Goal: Task Accomplishment & Management: Manage account settings

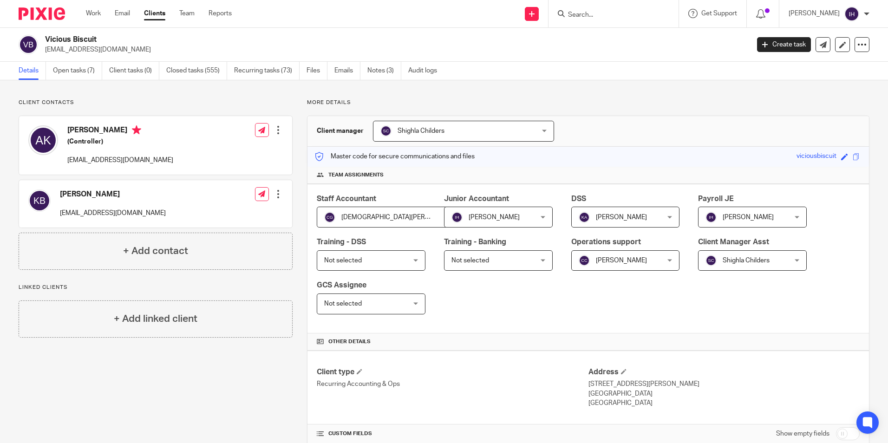
click at [47, 6] on div at bounding box center [38, 13] width 77 height 27
click at [47, 10] on img at bounding box center [42, 13] width 46 height 13
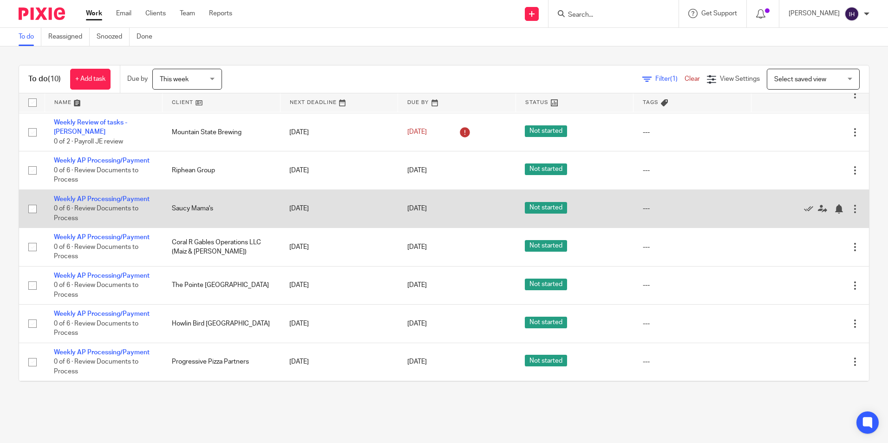
scroll to position [98, 0]
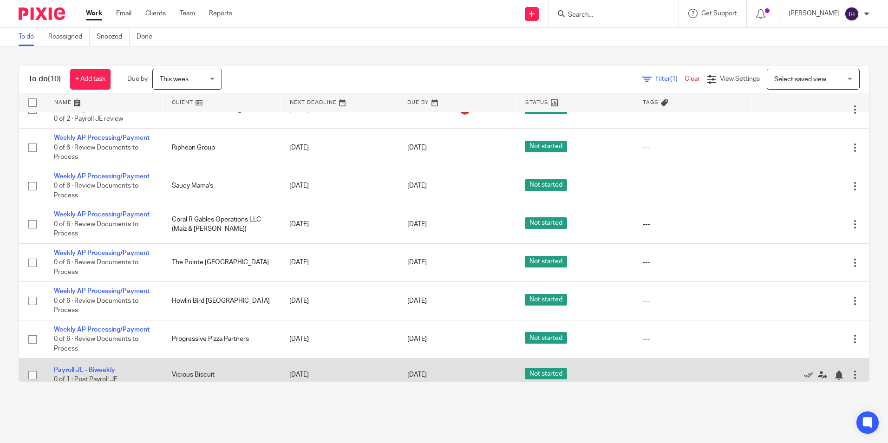
click at [535, 368] on span "Not started" at bounding box center [546, 374] width 42 height 12
click at [32, 366] on input "checkbox" at bounding box center [33, 375] width 18 height 18
checkbox input "true"
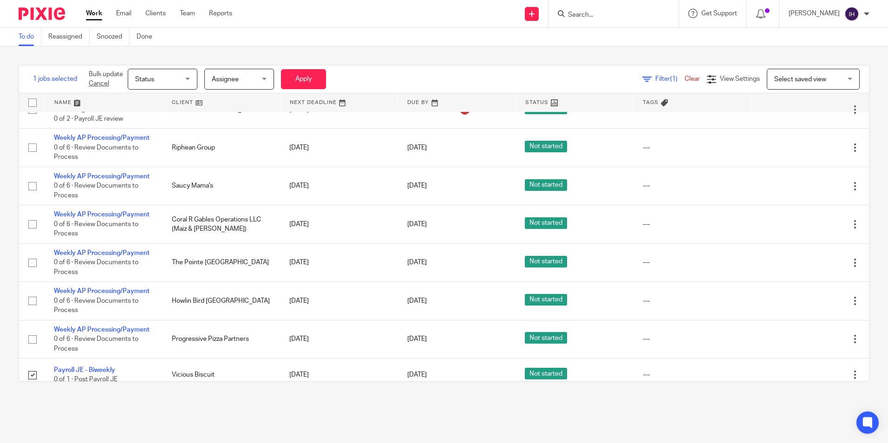
click at [180, 75] on span "Status" at bounding box center [159, 78] width 49 height 19
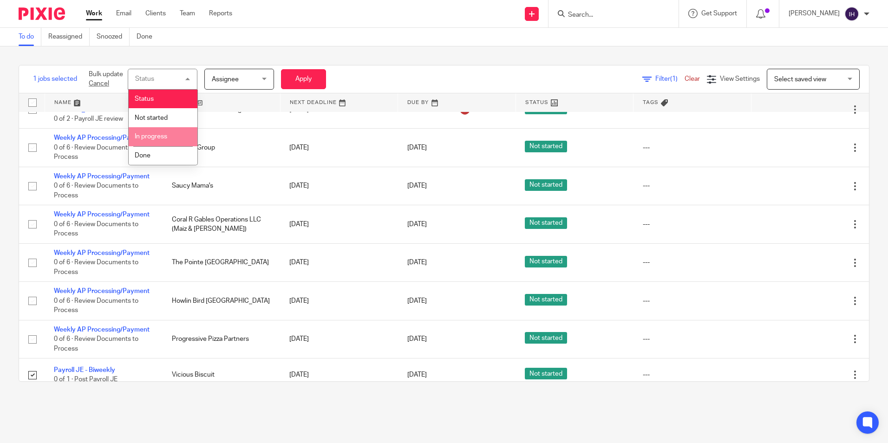
click at [173, 129] on li "In progress" at bounding box center [163, 136] width 69 height 19
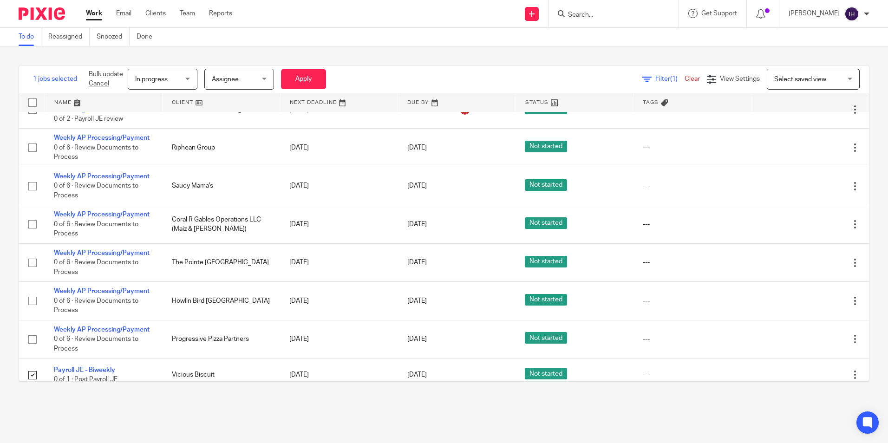
click at [260, 81] on span "Assignee" at bounding box center [236, 78] width 49 height 19
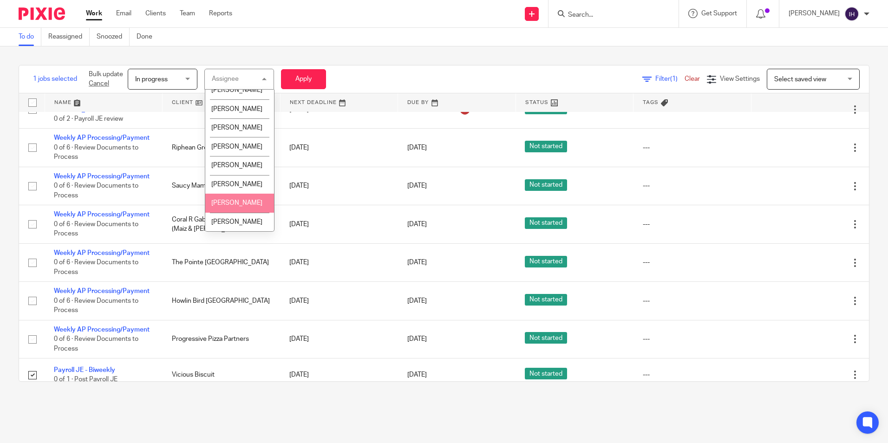
scroll to position [511, 0]
click at [237, 91] on span "[PERSON_NAME]" at bounding box center [236, 87] width 51 height 6
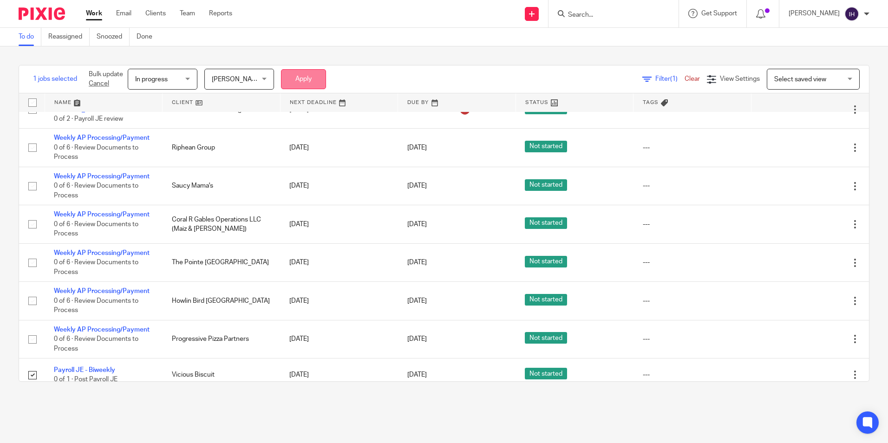
click at [303, 71] on button "Apply" at bounding box center [303, 79] width 45 height 20
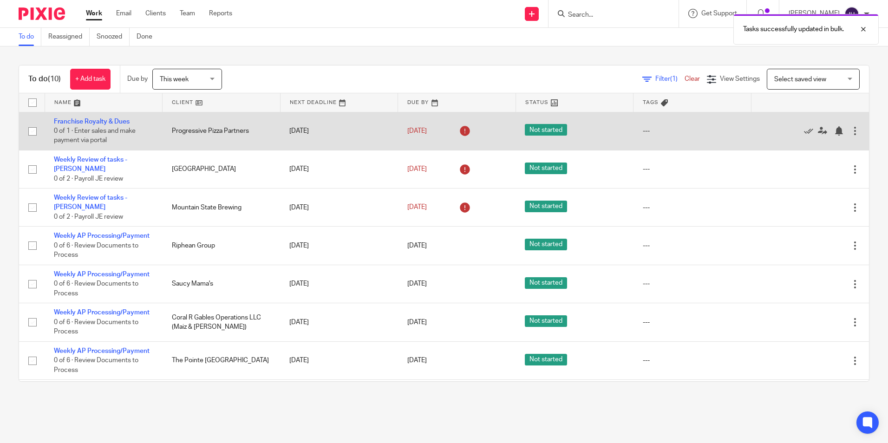
click at [32, 132] on input "checkbox" at bounding box center [33, 132] width 18 height 18
checkbox input "true"
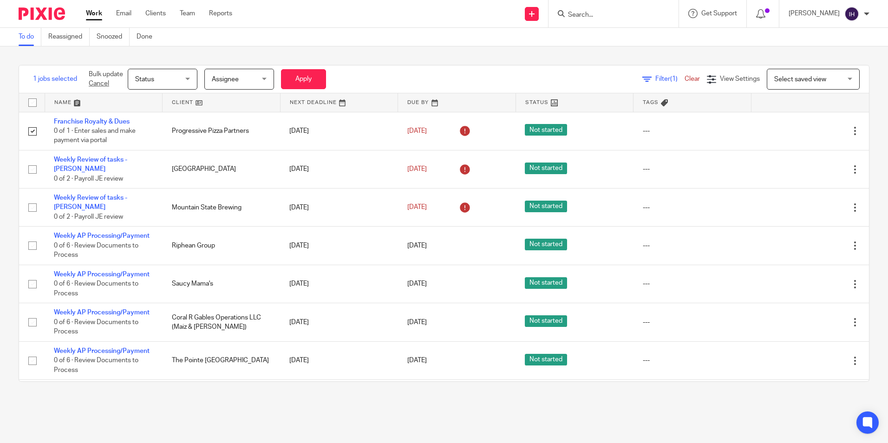
click at [184, 74] on span "Status" at bounding box center [159, 78] width 49 height 19
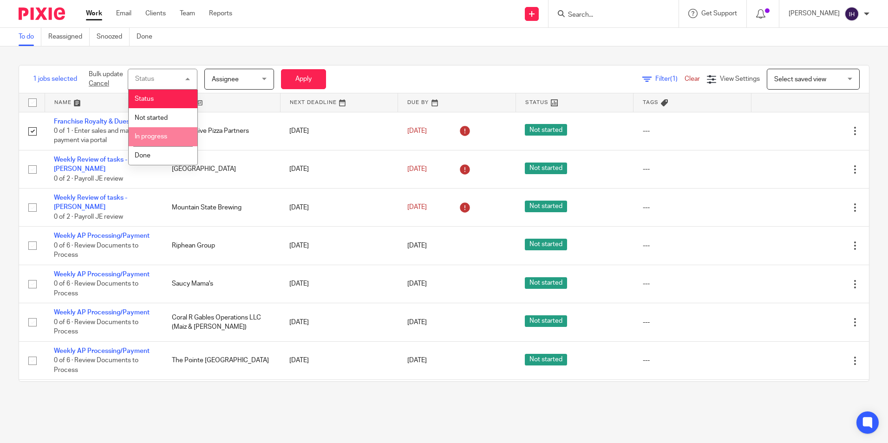
click at [159, 133] on span "In progress" at bounding box center [151, 136] width 32 height 6
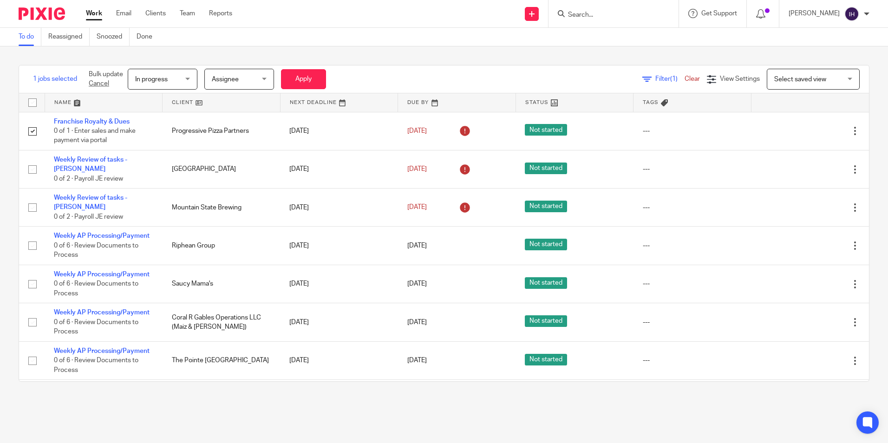
click at [226, 84] on span "Assignee" at bounding box center [236, 78] width 49 height 19
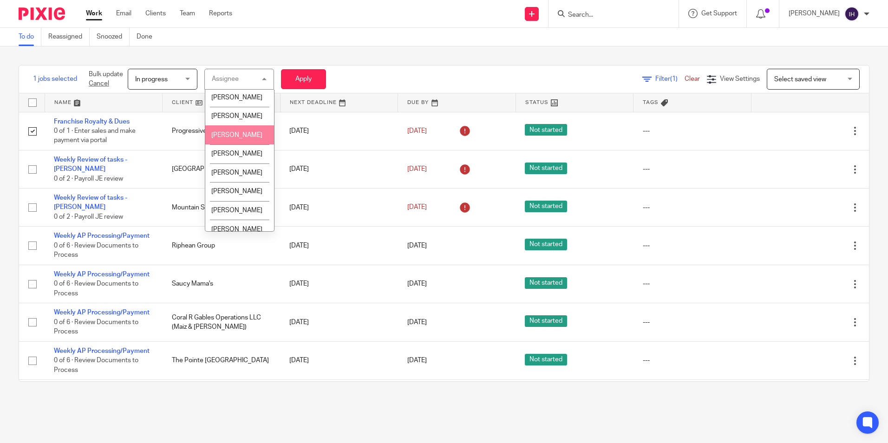
scroll to position [505, 0]
click at [240, 103] on li "[PERSON_NAME]" at bounding box center [239, 93] width 69 height 19
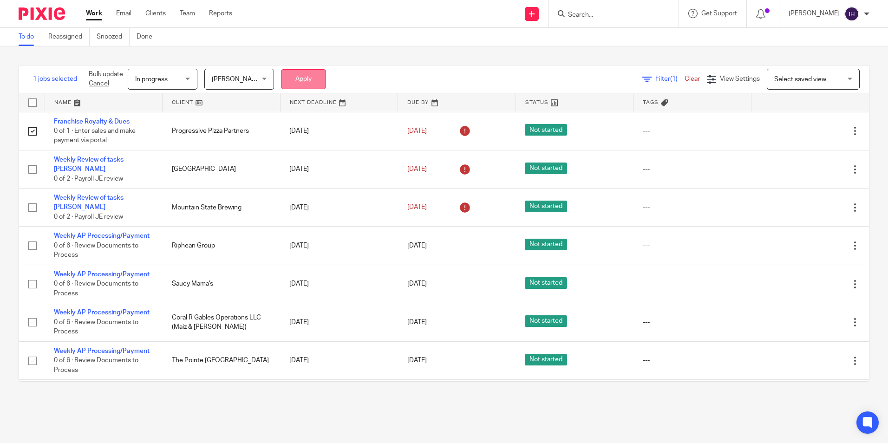
click at [288, 84] on button "Apply" at bounding box center [303, 79] width 45 height 20
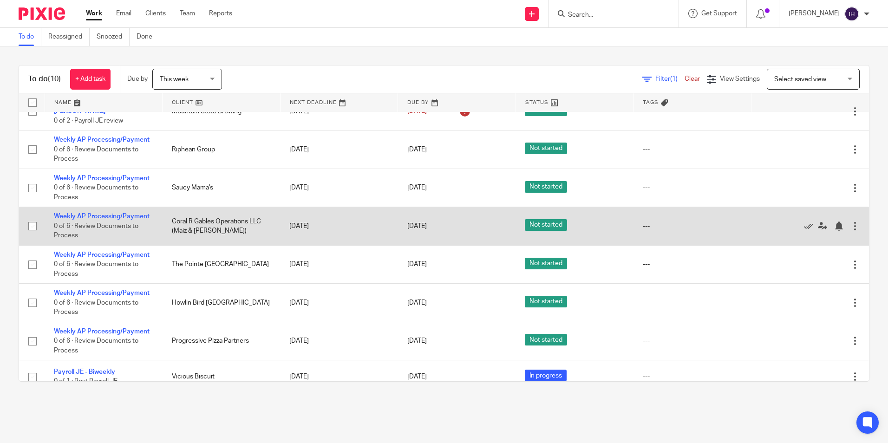
scroll to position [98, 0]
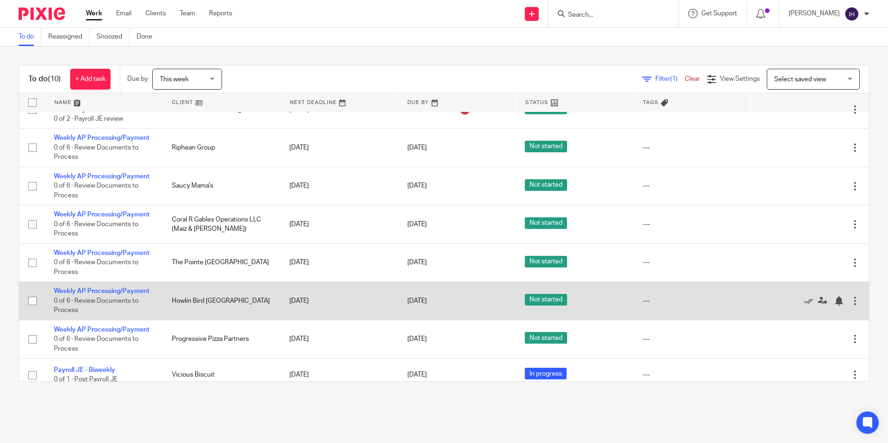
click at [32, 292] on input "checkbox" at bounding box center [33, 301] width 18 height 18
checkbox input "true"
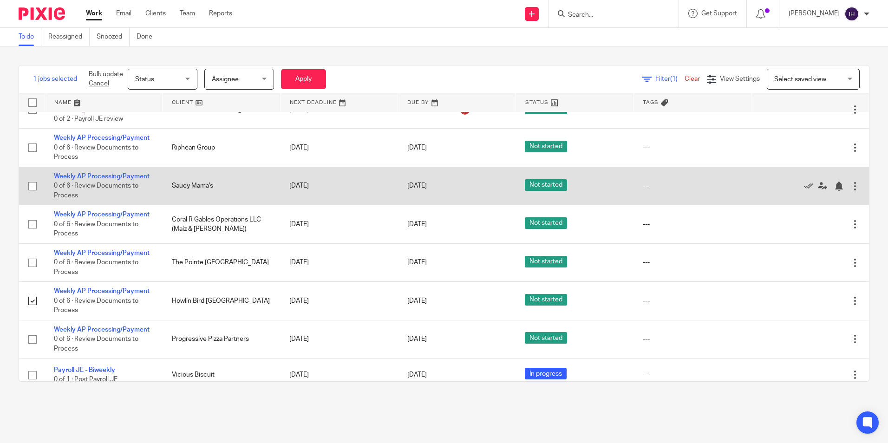
click at [34, 177] on input "checkbox" at bounding box center [33, 186] width 18 height 18
checkbox input "true"
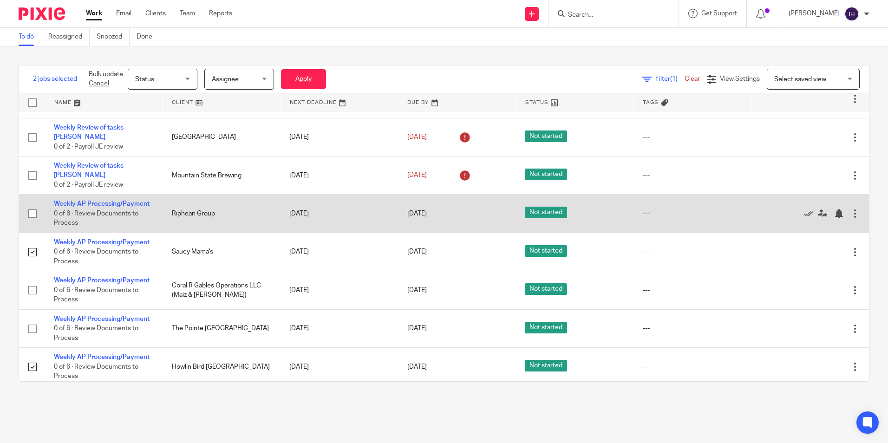
scroll to position [5, 0]
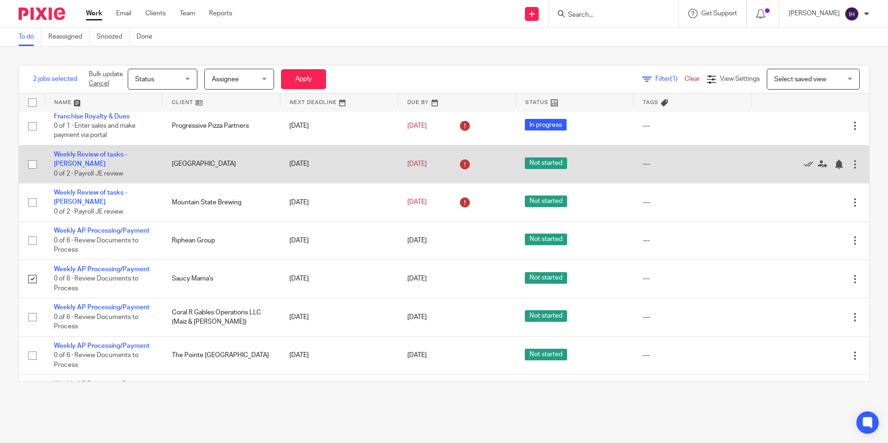
click at [34, 163] on input "checkbox" at bounding box center [33, 165] width 18 height 18
checkbox input "true"
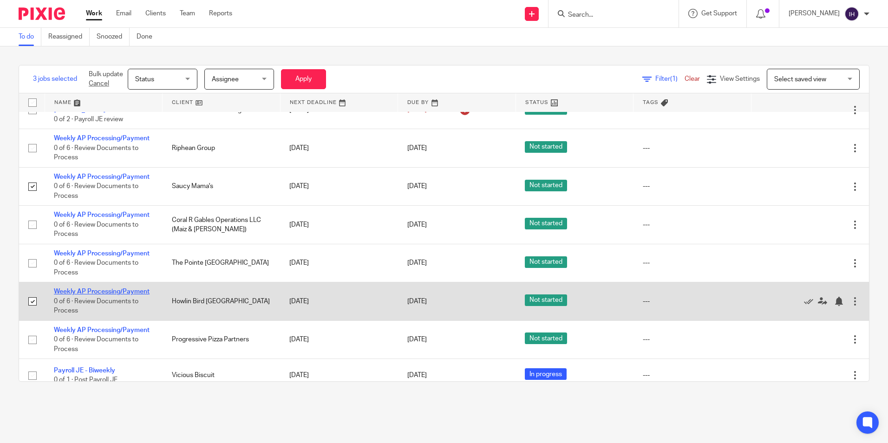
scroll to position [98, 0]
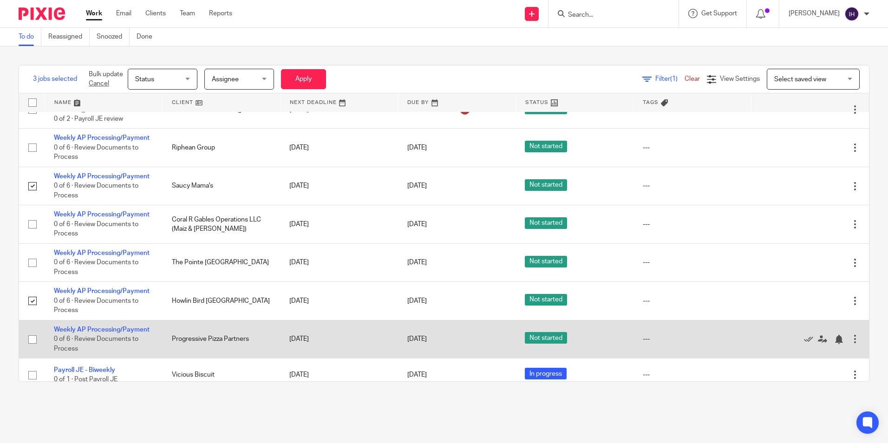
click at [33, 331] on input "checkbox" at bounding box center [33, 340] width 18 height 18
checkbox input "true"
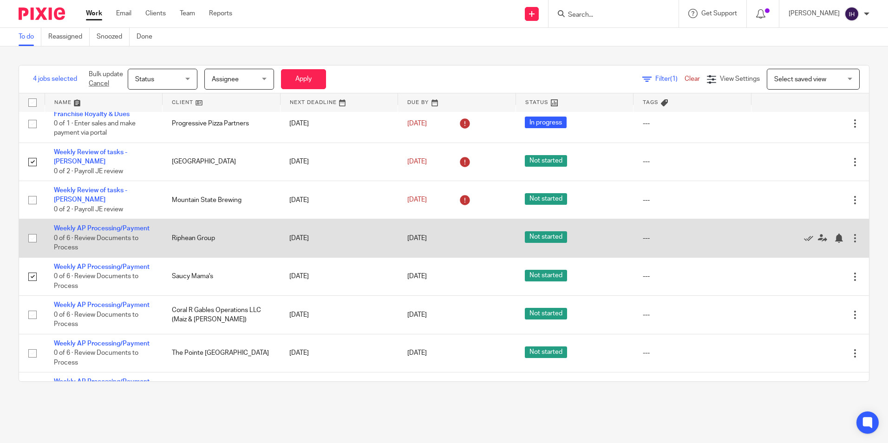
scroll to position [0, 0]
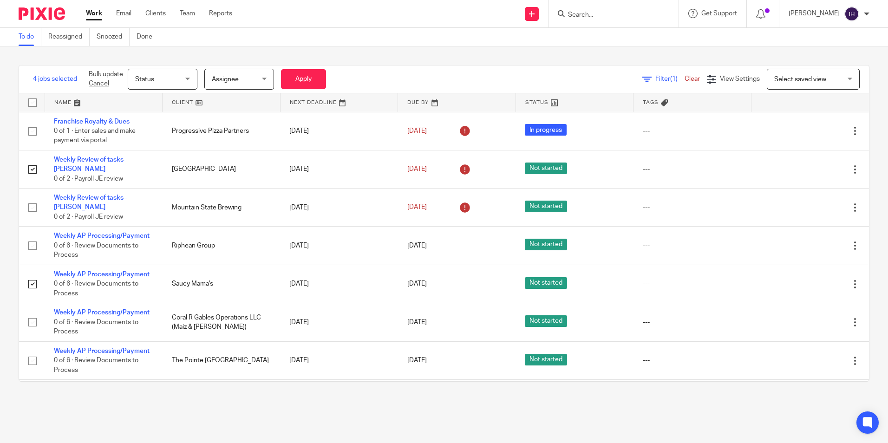
click at [179, 82] on span "Status" at bounding box center [159, 78] width 49 height 19
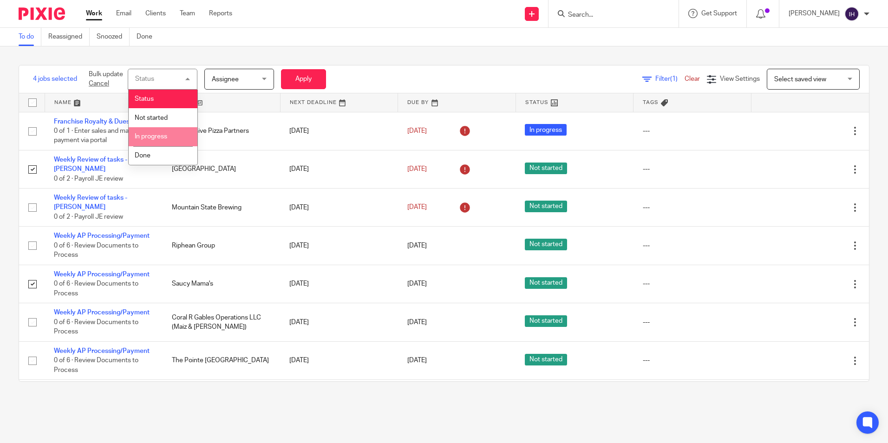
click at [167, 142] on li "In progress" at bounding box center [163, 136] width 69 height 19
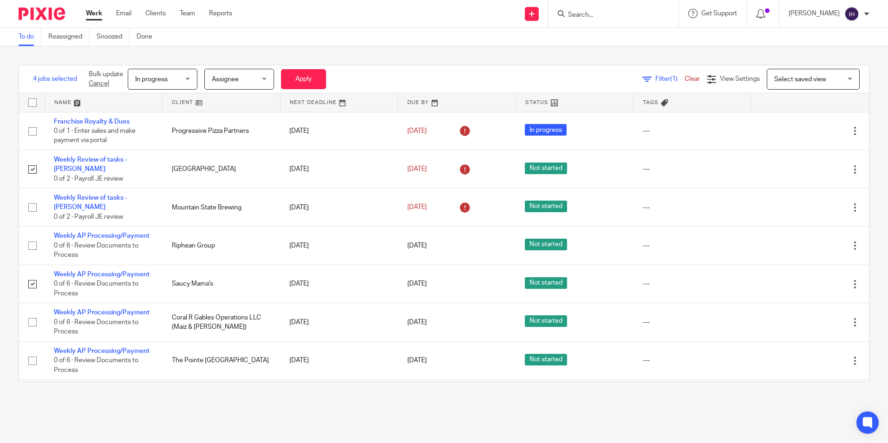
click at [237, 85] on span "Assignee" at bounding box center [236, 78] width 49 height 19
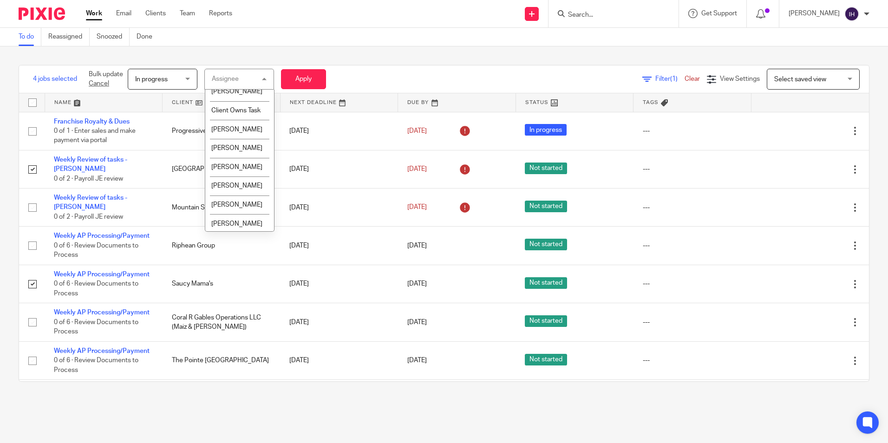
scroll to position [418, 0]
click at [239, 184] on span "[PERSON_NAME]" at bounding box center [236, 180] width 51 height 6
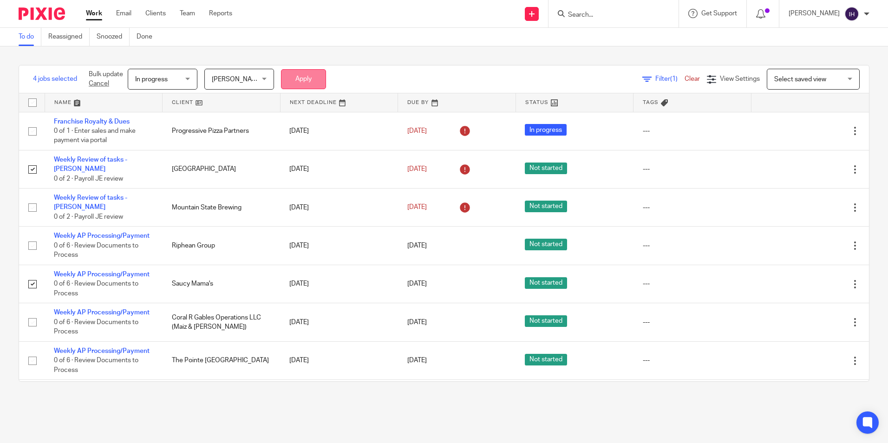
click at [300, 70] on button "Apply" at bounding box center [303, 79] width 45 height 20
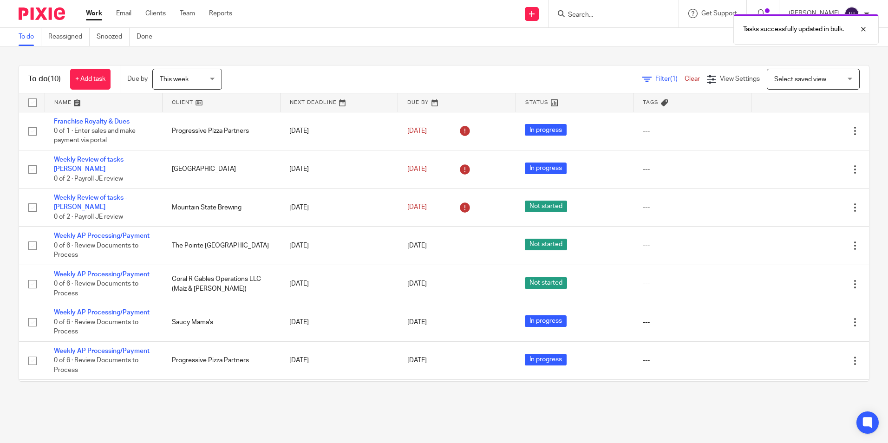
click at [382, 42] on div "To do Reassigned Snoozed Done" at bounding box center [444, 37] width 888 height 19
